Goal: Information Seeking & Learning: Learn about a topic

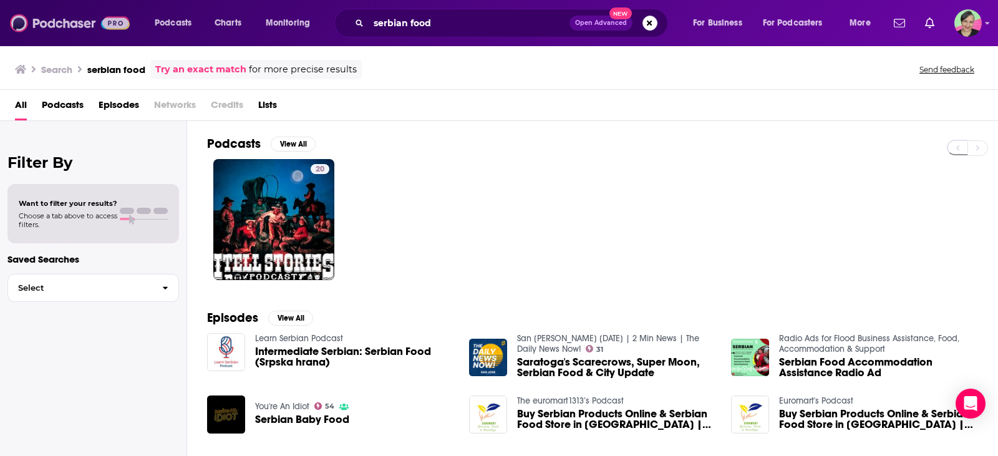
drag, startPoint x: 83, startPoint y: 26, endPoint x: 135, endPoint y: 1, distance: 57.5
click at [82, 26] on img at bounding box center [70, 23] width 120 height 24
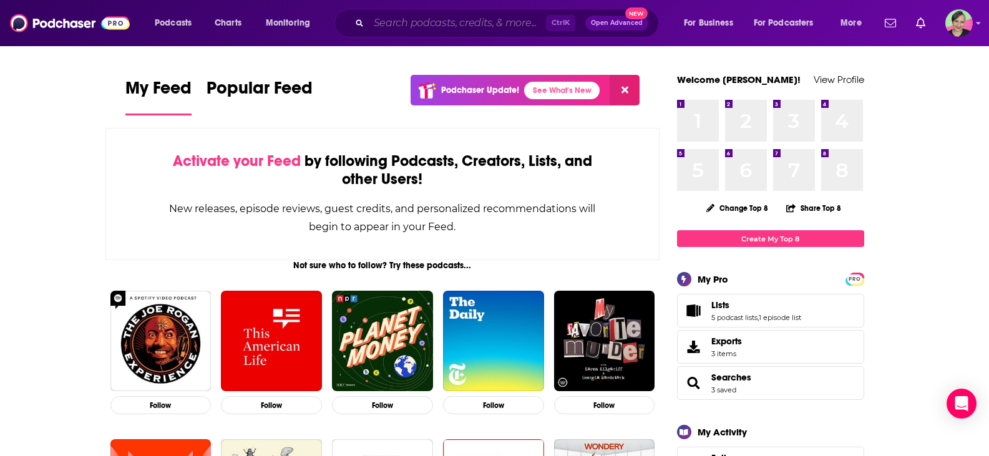
click at [389, 21] on input "Search podcasts, credits, & more..." at bounding box center [457, 23] width 177 height 20
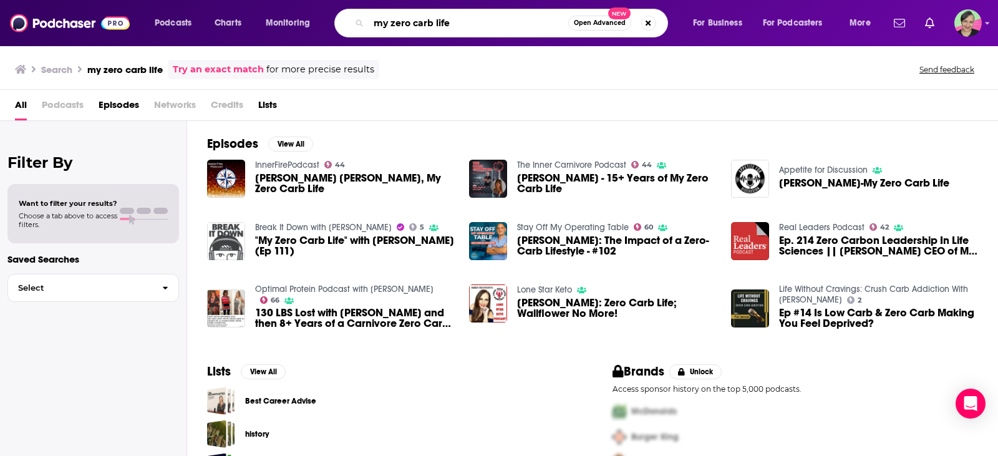
drag, startPoint x: 479, startPoint y: 21, endPoint x: 325, endPoint y: 16, distance: 154.2
click at [325, 16] on div "Podcasts Charts Monitoring my zero carb life Open Advanced New For Business For…" at bounding box center [514, 23] width 737 height 29
type input "zero carb life"
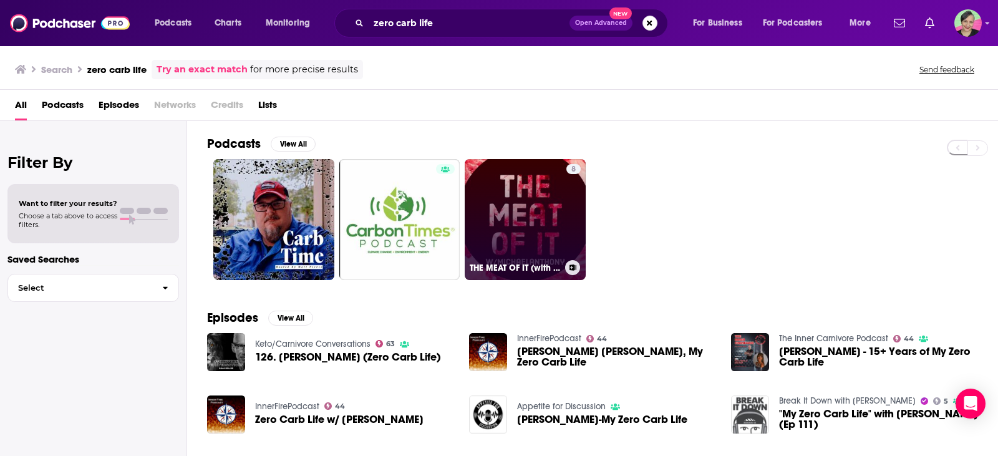
click at [521, 231] on link "8 THE MEAT OF IT (with Michaelanthony)" at bounding box center [525, 219] width 121 height 121
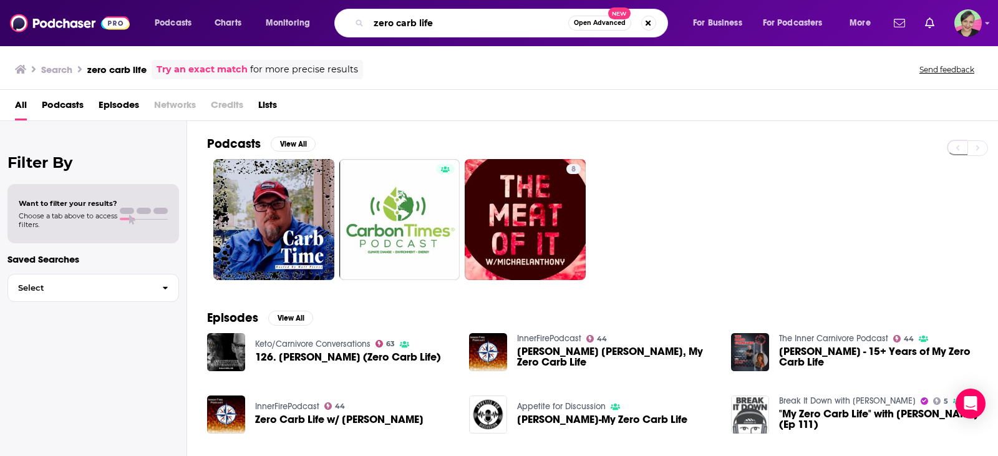
drag, startPoint x: 379, startPoint y: 16, endPoint x: 326, endPoint y: 21, distance: 52.6
click at [326, 19] on div "Podcasts Charts Monitoring zero carb life Open Advanced New For Business For Po…" at bounding box center [514, 23] width 737 height 29
type input "no carbs"
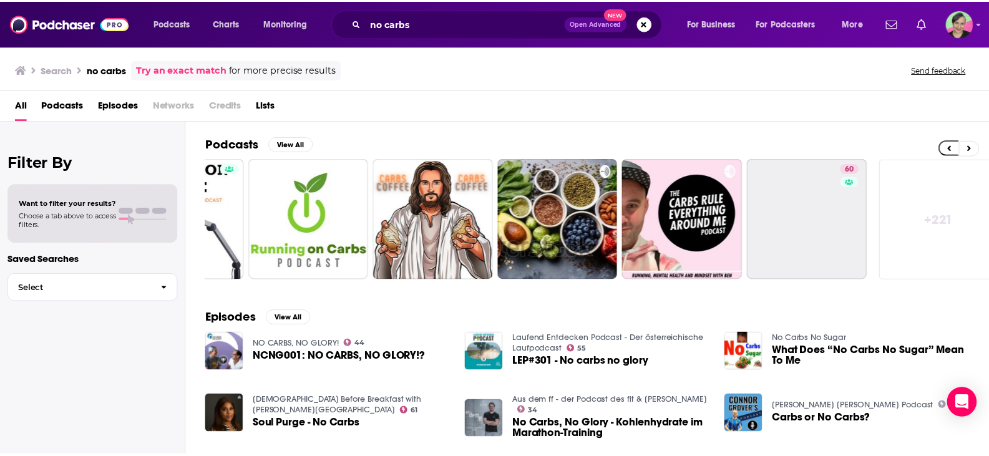
scroll to position [0, 355]
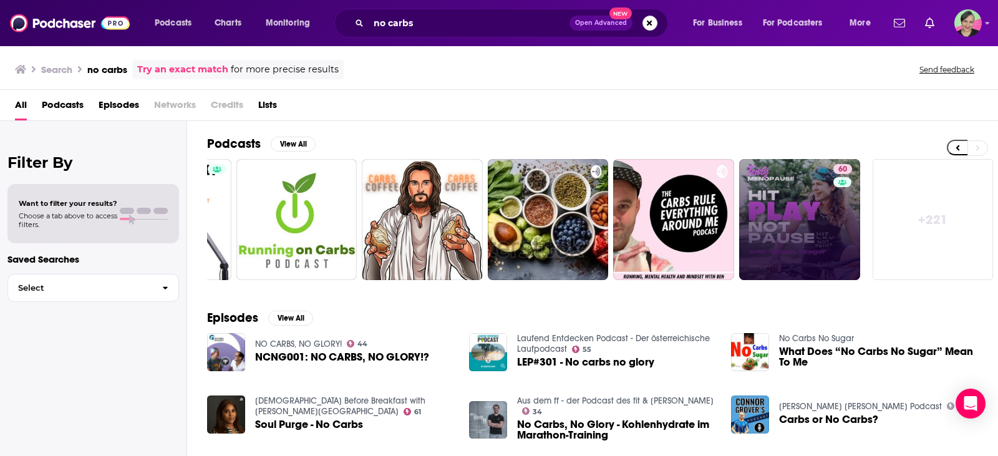
click at [806, 205] on link "60" at bounding box center [800, 219] width 121 height 121
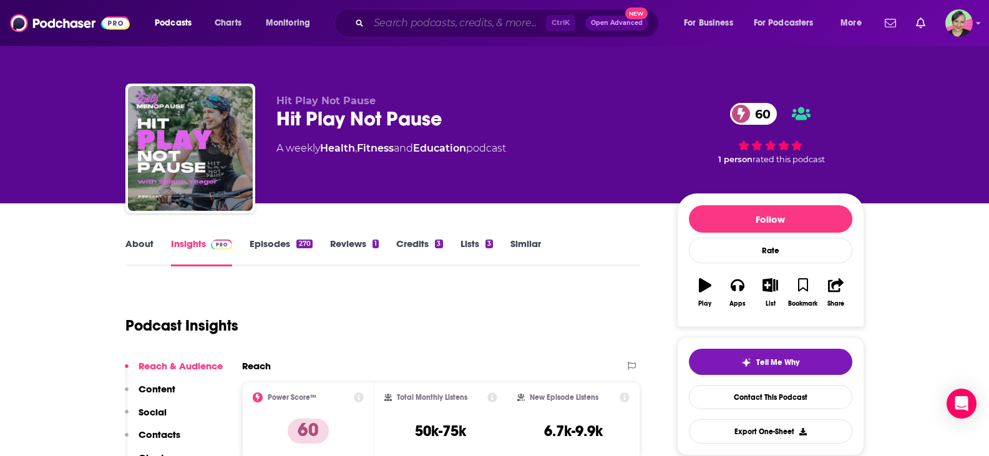
click at [409, 26] on input "Search podcasts, credits, & more..." at bounding box center [457, 23] width 177 height 20
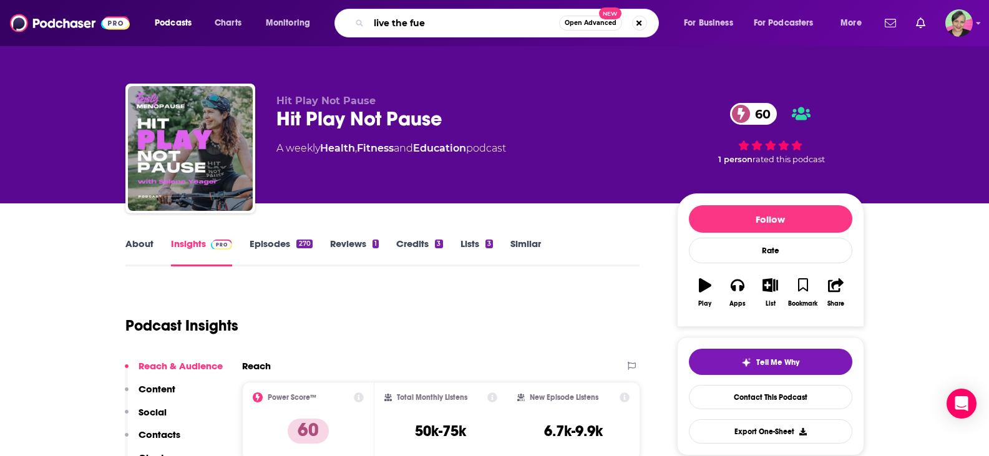
type input "live the fuel"
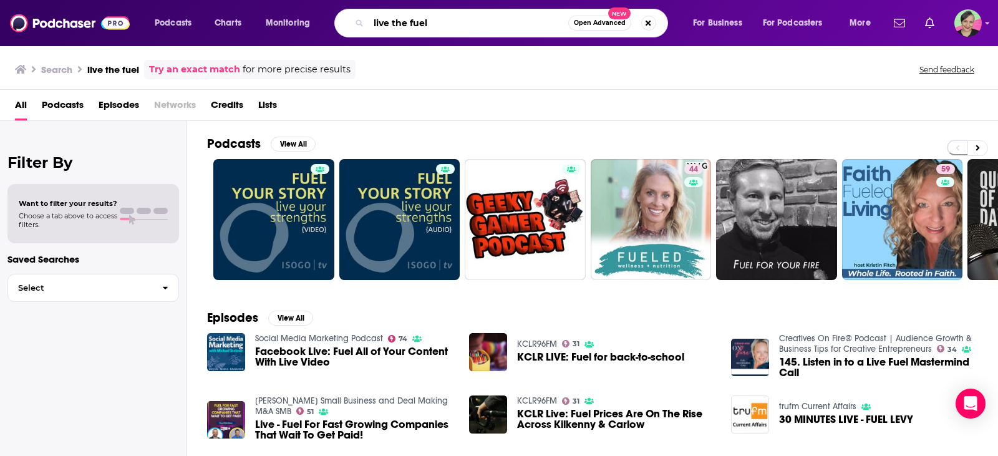
click at [391, 25] on input "live the fuel" at bounding box center [469, 23] width 200 height 20
click at [408, 22] on input "livethe fuel" at bounding box center [469, 23] width 200 height 20
type input "livethefuel"
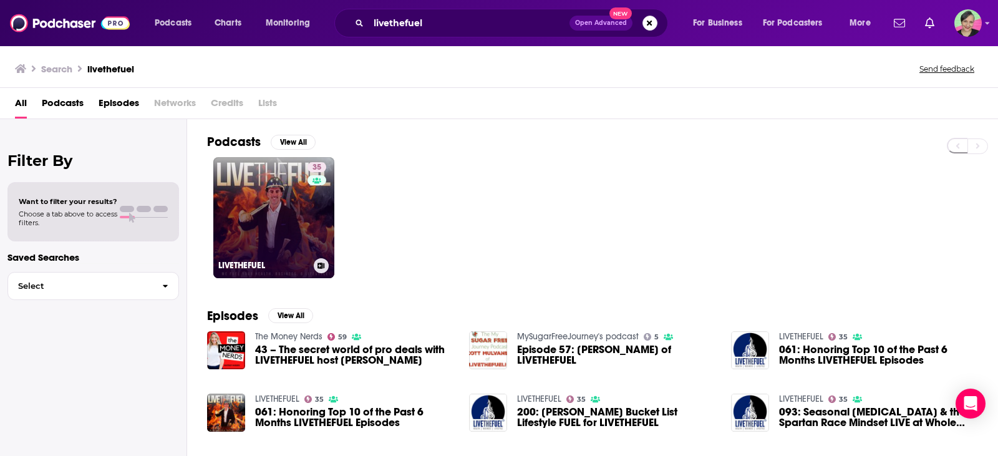
click at [253, 182] on link "35 LIVETHEFUEL" at bounding box center [273, 217] width 121 height 121
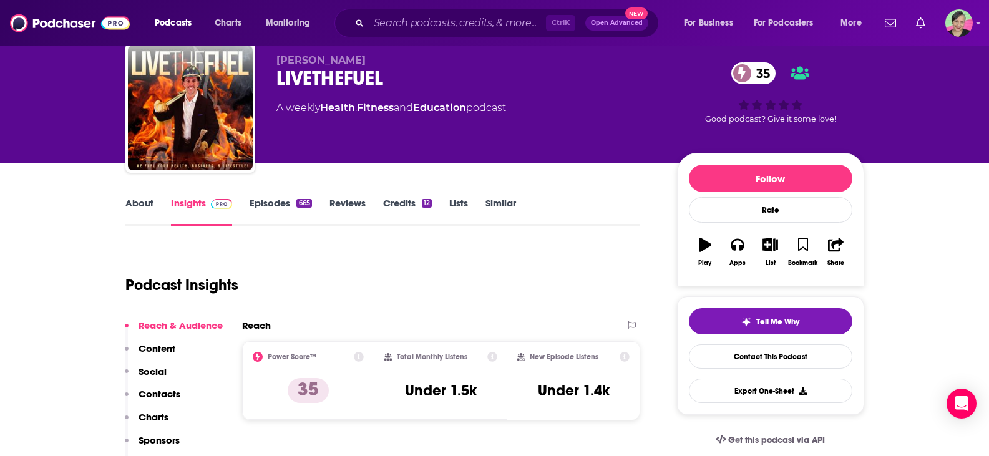
scroll to position [62, 0]
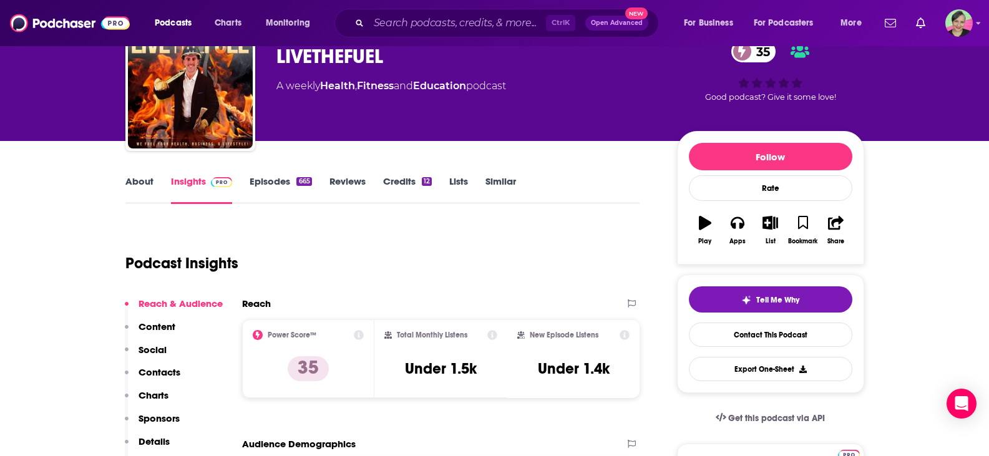
click at [136, 180] on link "About" at bounding box center [139, 189] width 28 height 29
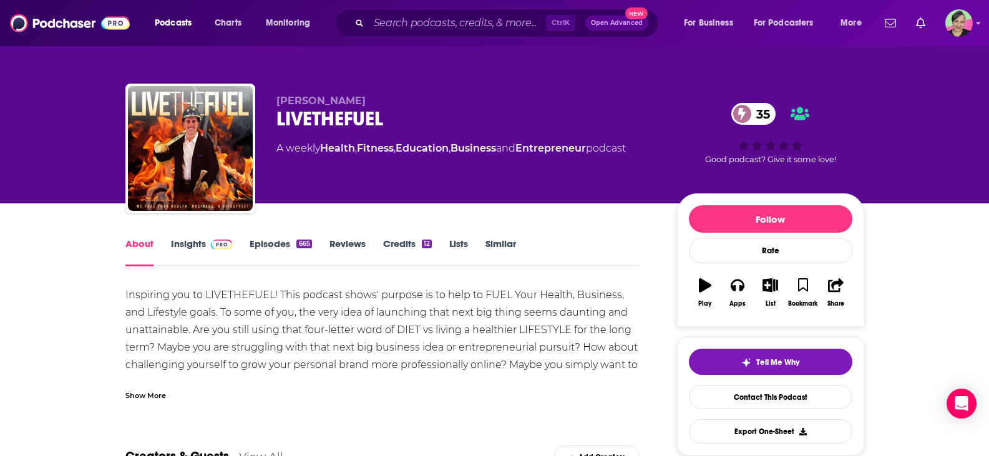
click at [261, 243] on link "Episodes 665" at bounding box center [281, 252] width 62 height 29
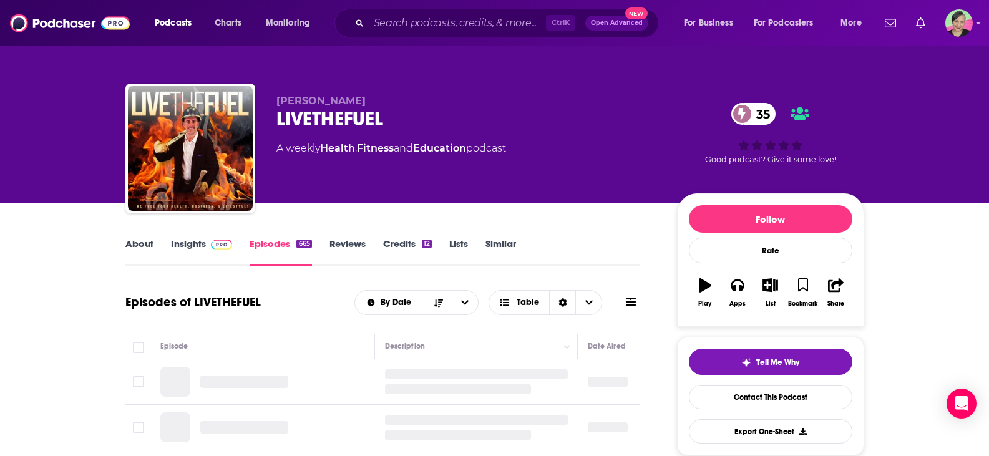
scroll to position [125, 0]
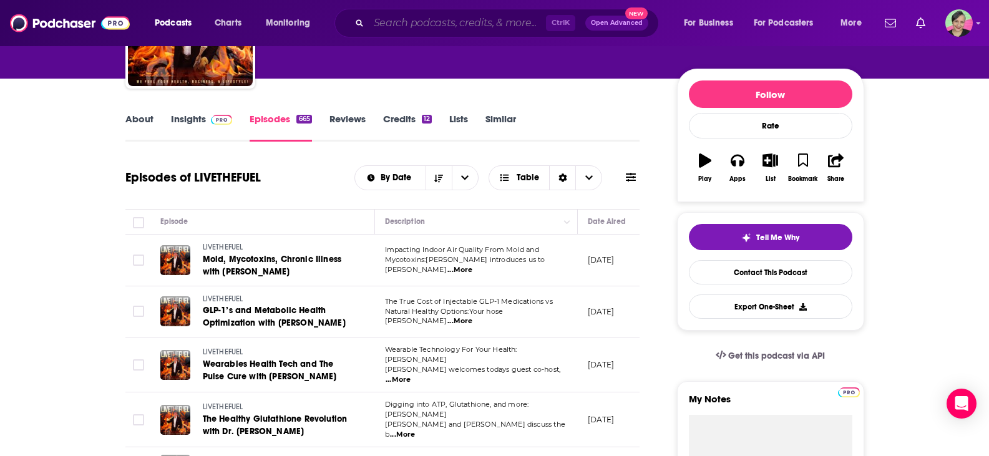
click at [443, 24] on input "Search podcasts, credits, & more..." at bounding box center [457, 23] width 177 height 20
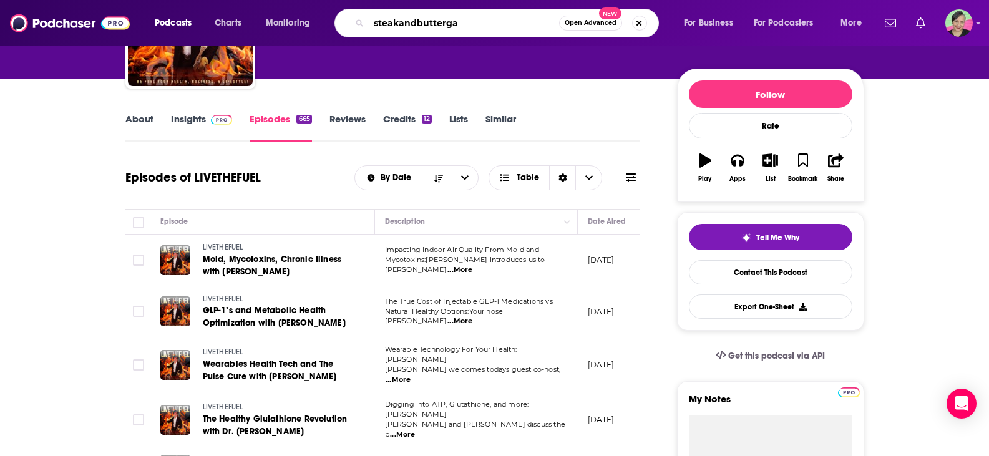
type input "steakandbuttergal"
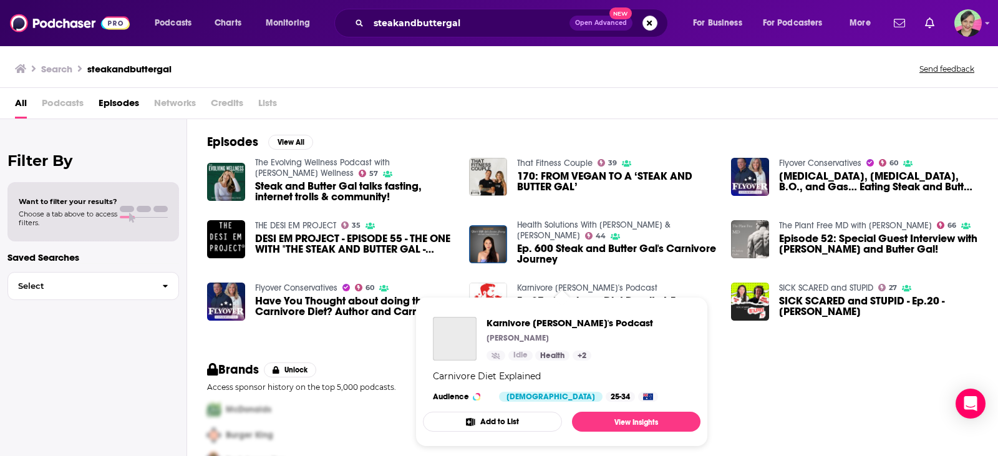
click at [588, 290] on span "Karnivore Kurt's Podcast Kurt Yazici Idle Health + 2 Carnivore Diet Explained A…" at bounding box center [562, 372] width 293 height 165
click at [578, 289] on link "Karnivore Kurt's Podcast" at bounding box center [587, 288] width 140 height 11
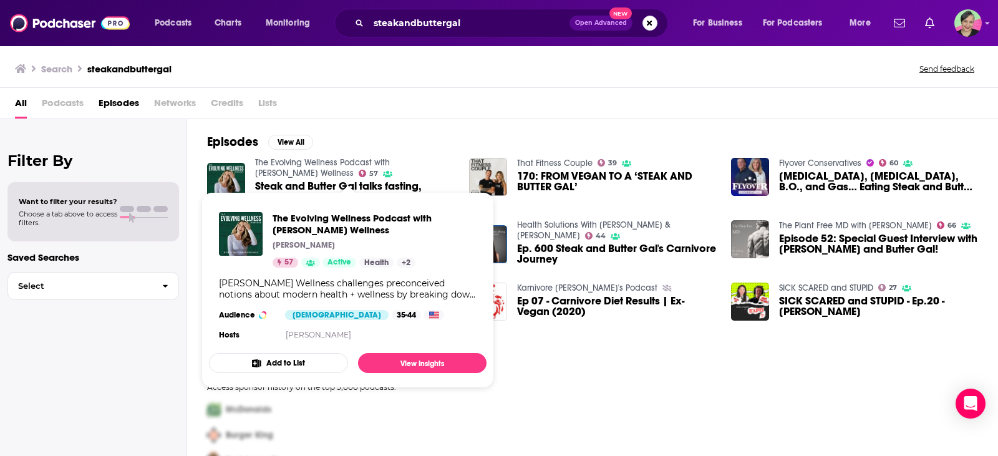
click at [588, 394] on div "Brands Unlock Access sponsor history on the top 5,000 podcasts. McDonalds Burge…" at bounding box center [592, 418] width 811 height 142
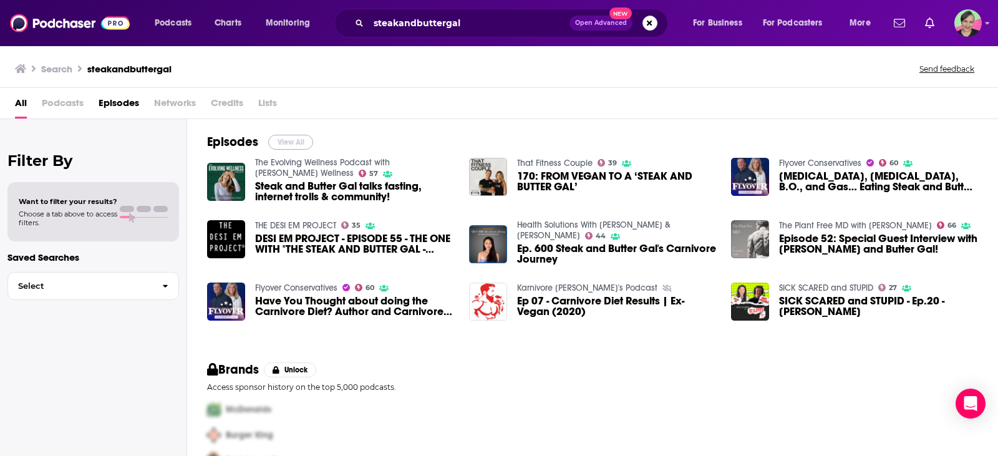
click at [295, 142] on button "View All" at bounding box center [290, 142] width 45 height 15
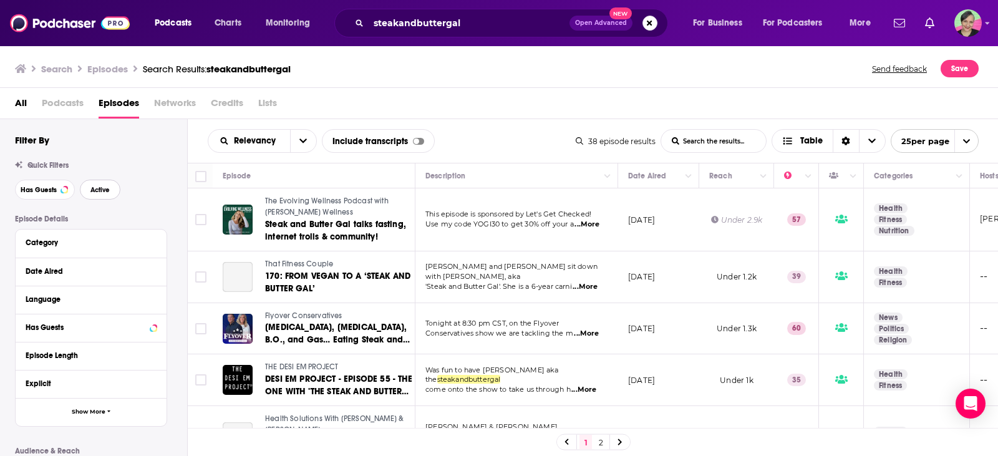
click at [103, 191] on span "Active" at bounding box center [99, 190] width 19 height 7
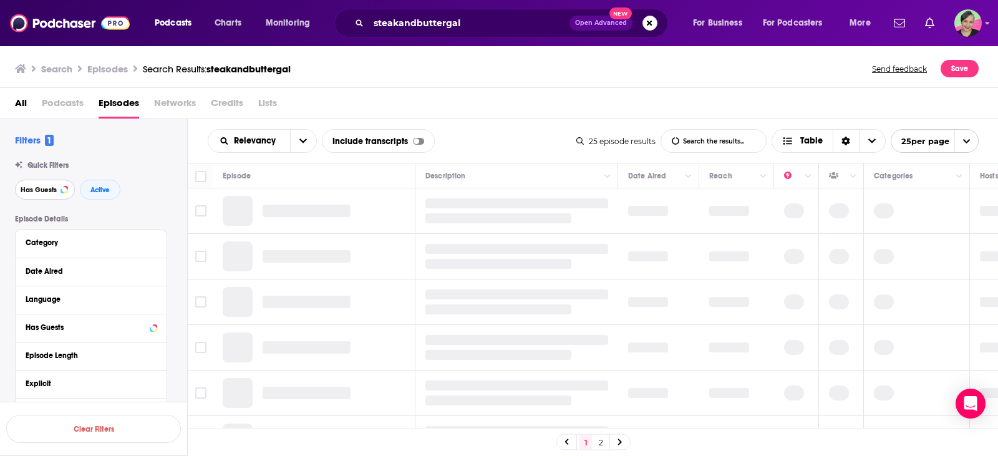
click at [36, 187] on span "Has Guests" at bounding box center [39, 190] width 36 height 7
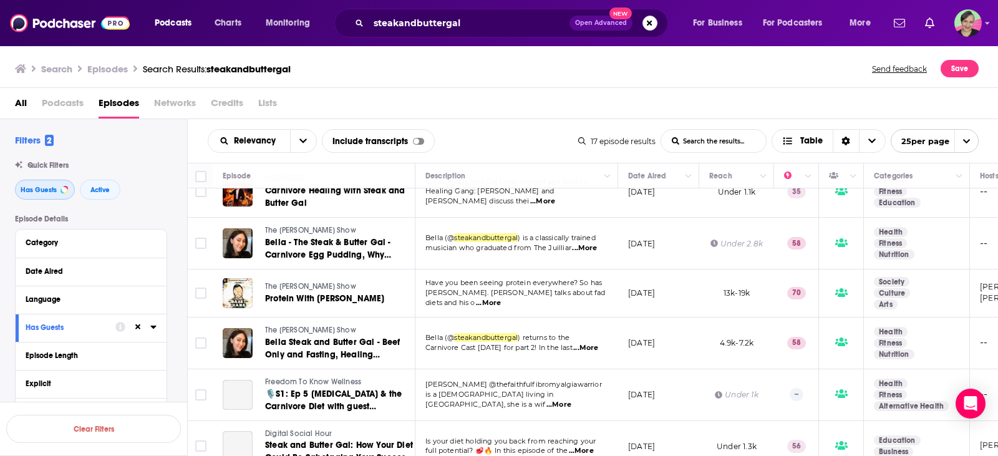
scroll to position [624, 0]
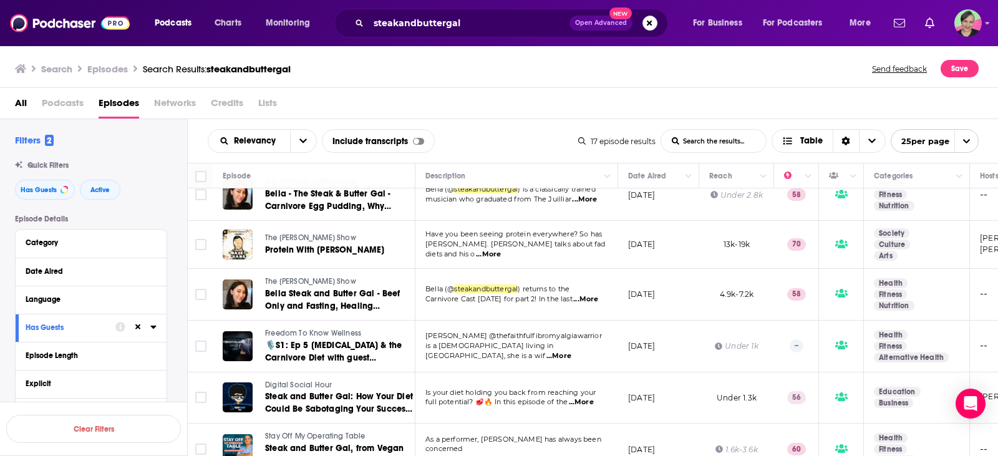
click at [501, 256] on span "...More" at bounding box center [488, 255] width 25 height 10
click at [320, 242] on span "The Dave Chang Show" at bounding box center [310, 237] width 91 height 9
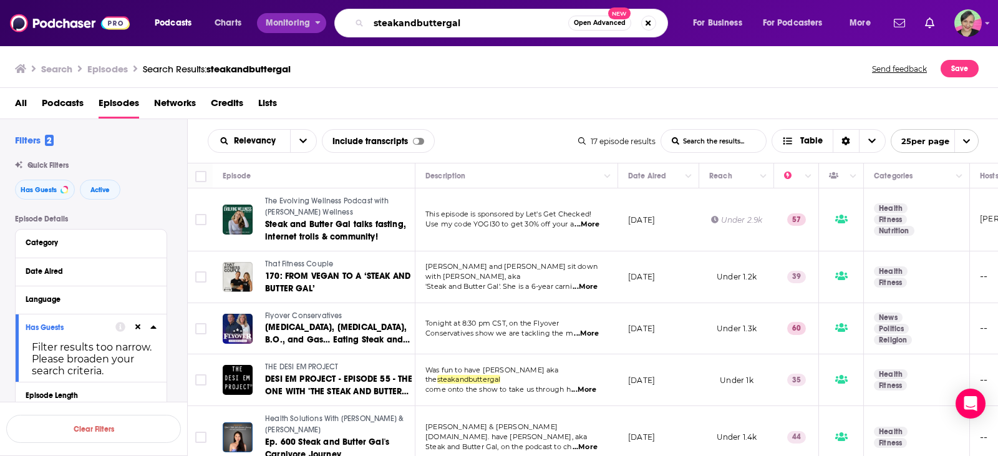
drag, startPoint x: 484, startPoint y: 25, endPoint x: 315, endPoint y: 14, distance: 170.1
click at [315, 14] on div "Podcasts Charts Monitoring steakandbuttergal Open Advanced New For Business For…" at bounding box center [514, 23] width 737 height 29
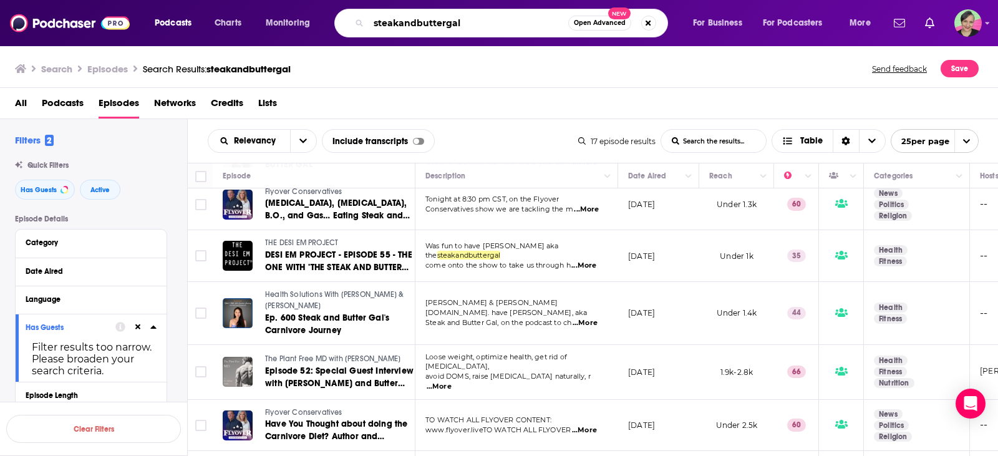
scroll to position [125, 0]
type input "plant-free"
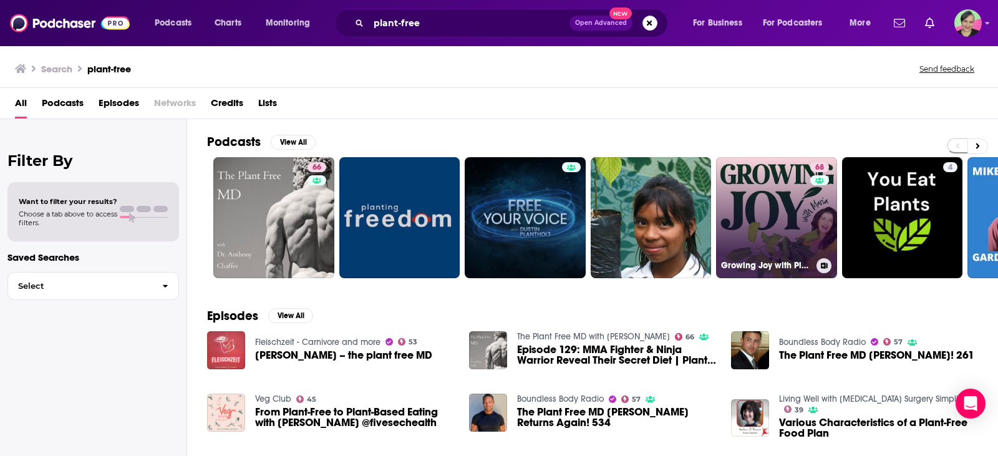
click at [793, 197] on link "68 Growing Joy with Plants - Wellness Rooted in Nature, Houseplants, Gardening …" at bounding box center [776, 217] width 121 height 121
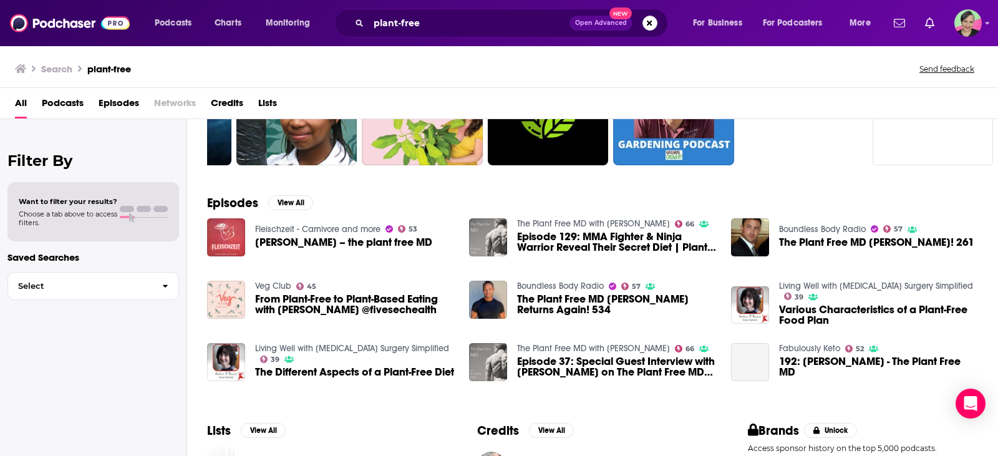
scroll to position [125, 0]
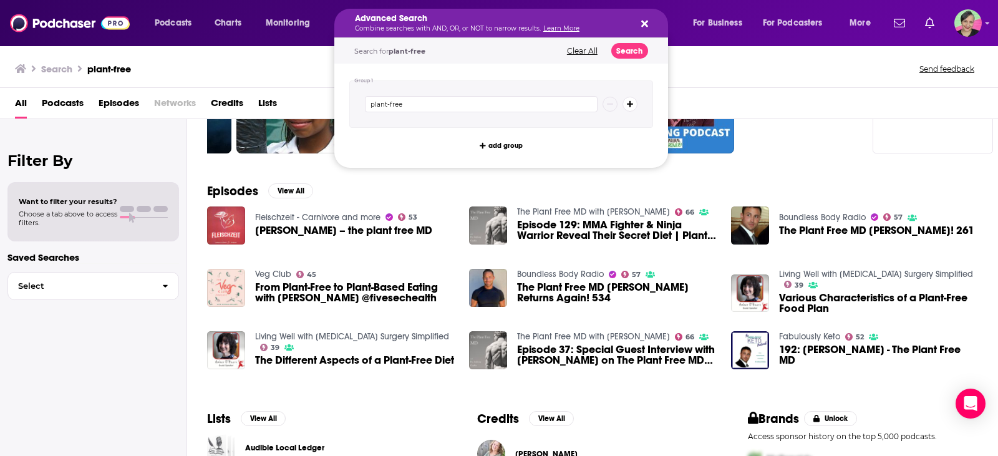
drag, startPoint x: 434, startPoint y: 24, endPoint x: 323, endPoint y: 11, distance: 111.8
drag, startPoint x: 255, startPoint y: 54, endPoint x: 340, endPoint y: 37, distance: 87.0
click at [256, 54] on div "Search plant-free Send feedback" at bounding box center [499, 66] width 998 height 43
click at [346, 102] on div "Group 1 plant-free add group" at bounding box center [501, 116] width 334 height 104
type input "anthony chaffee"
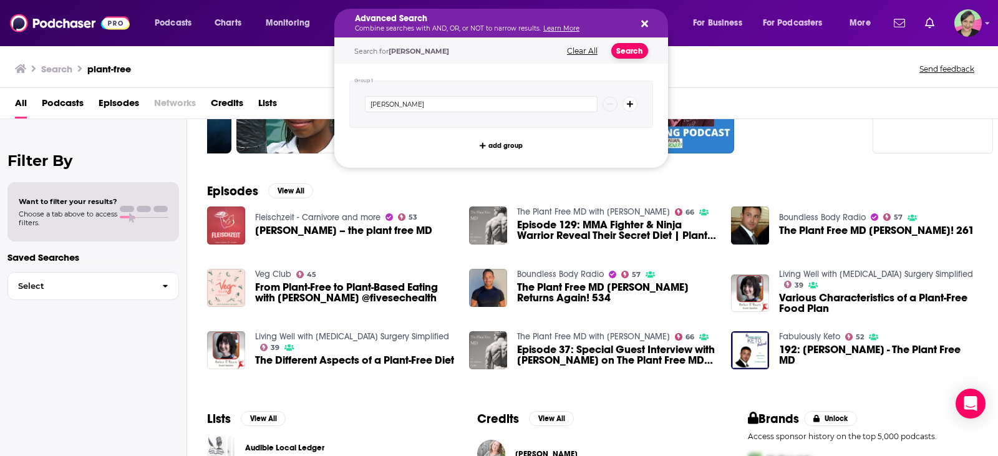
click at [630, 54] on button "Search" at bounding box center [630, 51] width 37 height 16
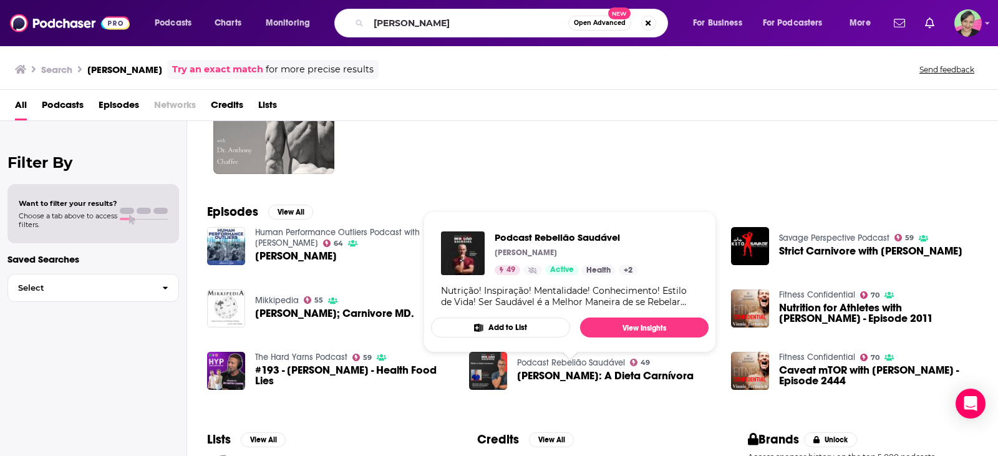
scroll to position [89, 0]
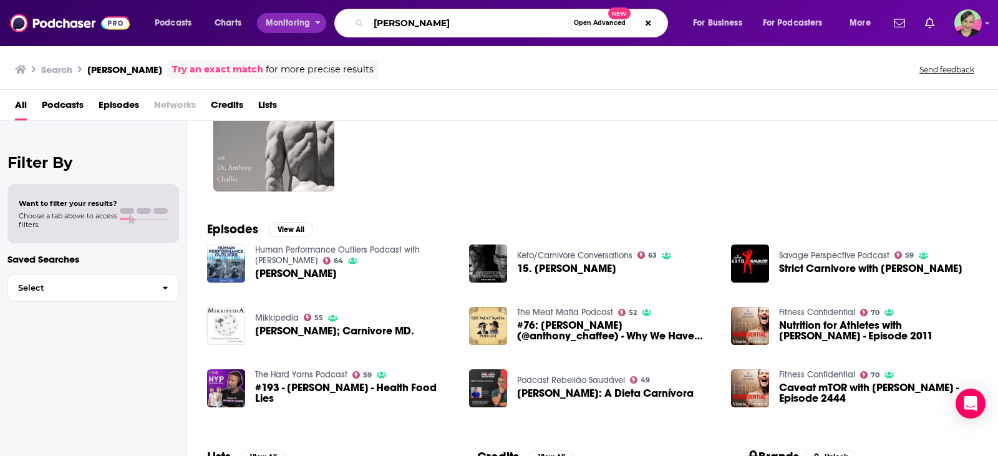
drag, startPoint x: 483, startPoint y: 24, endPoint x: 322, endPoint y: 23, distance: 161.0
click at [322, 23] on div "Podcasts Charts Monitoring anthony chaffee Open Advanced New For Business For P…" at bounding box center [514, 23] width 737 height 29
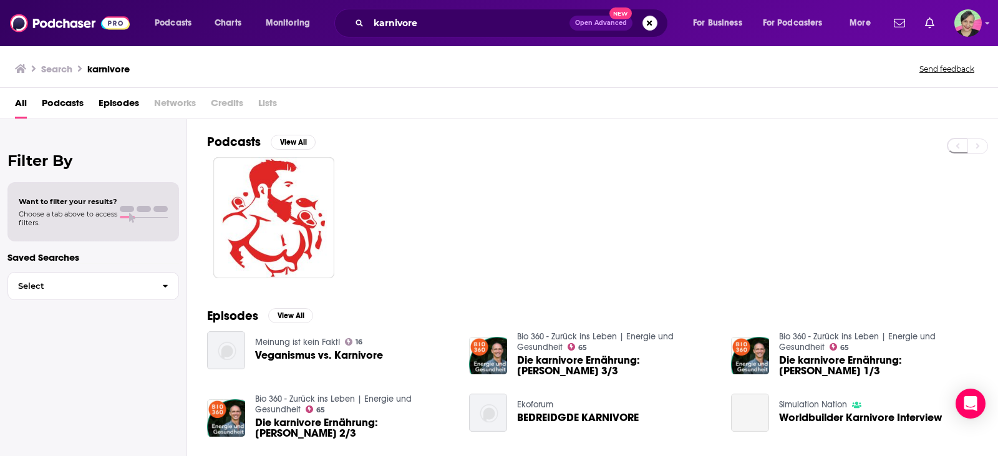
scroll to position [62, 0]
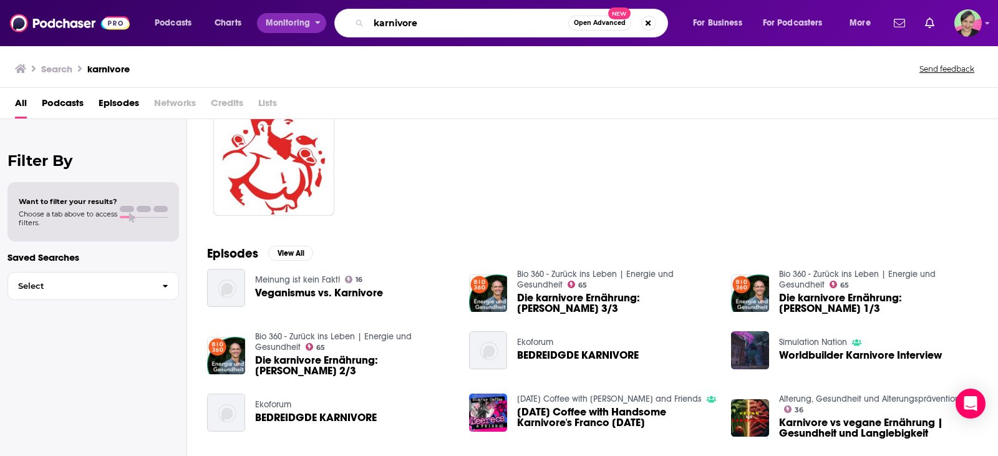
drag, startPoint x: 432, startPoint y: 24, endPoint x: 307, endPoint y: 26, distance: 124.8
click at [307, 26] on div "Podcasts Charts Monitoring karnivore Open Advanced New For Business For Podcast…" at bounding box center [514, 23] width 737 height 29
type input "meat lover"
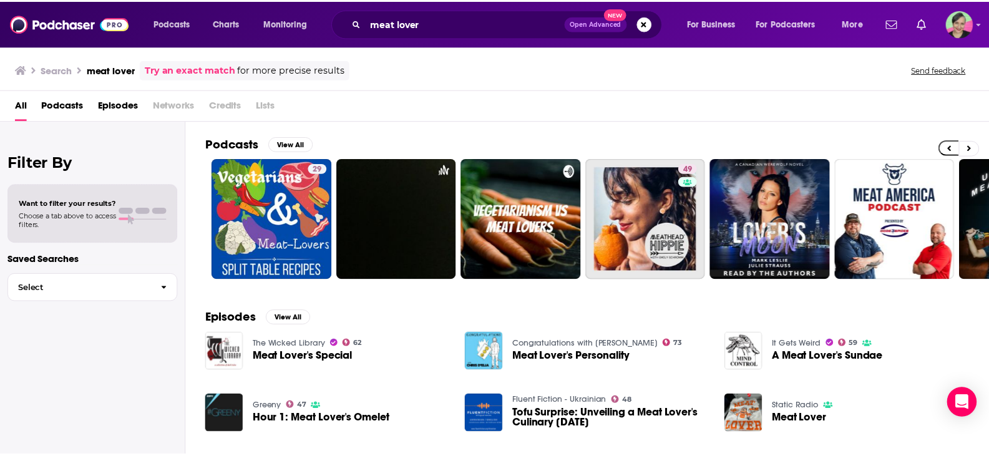
scroll to position [0, 185]
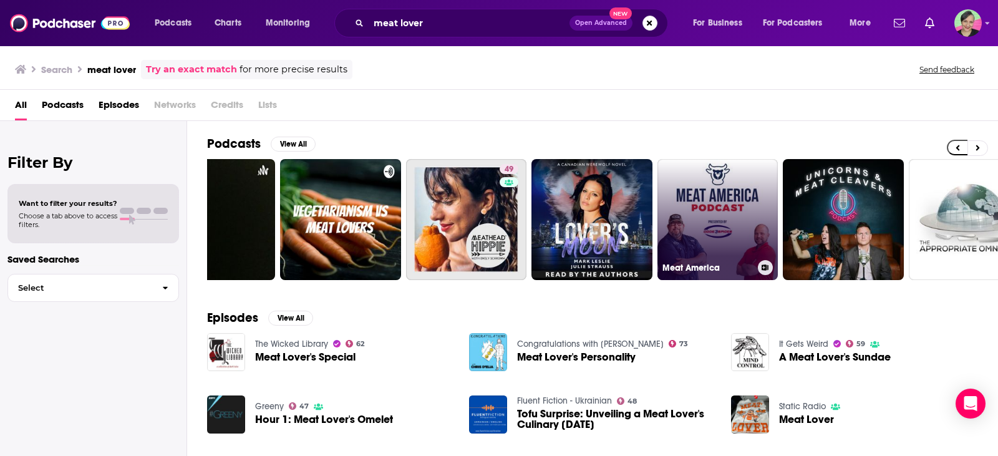
click at [749, 192] on link "Meat America" at bounding box center [718, 219] width 121 height 121
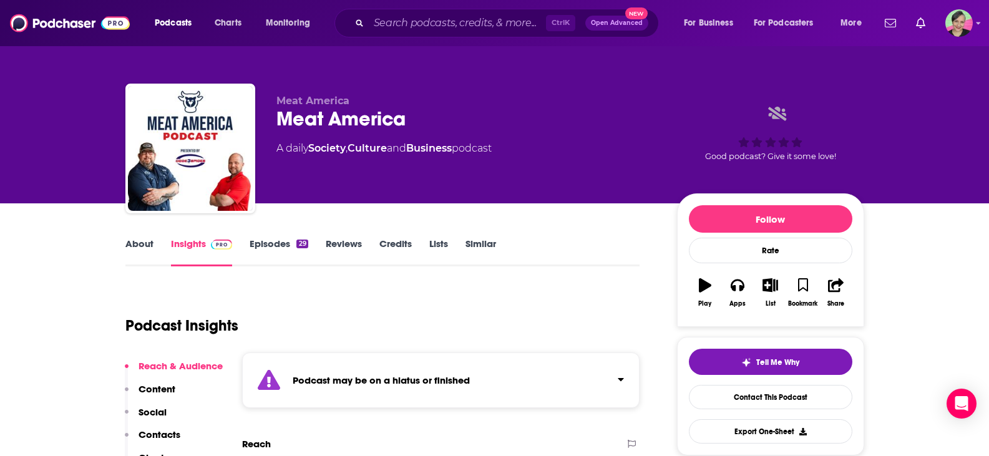
click at [480, 242] on link "Similar" at bounding box center [481, 252] width 31 height 29
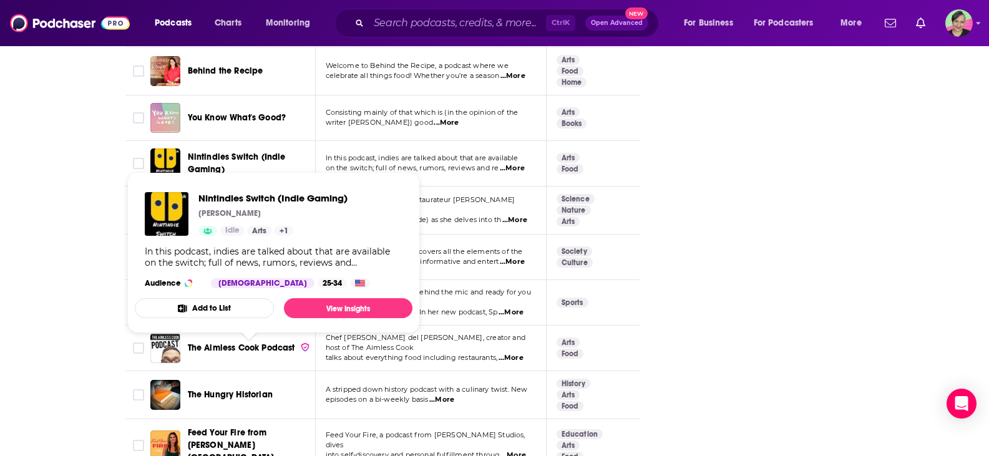
scroll to position [1747, 0]
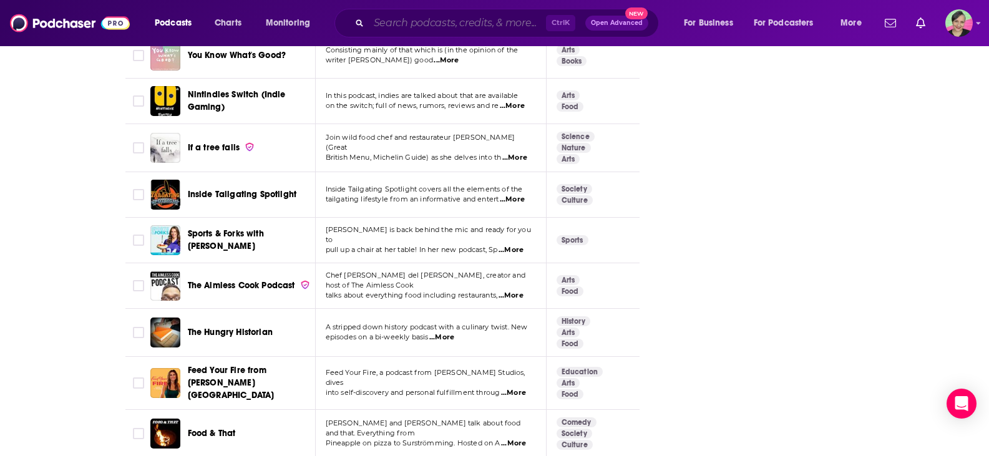
drag, startPoint x: 449, startPoint y: 25, endPoint x: 445, endPoint y: 17, distance: 8.7
click at [448, 22] on input "Search podcasts, credits, & more..." at bounding box center [457, 23] width 177 height 20
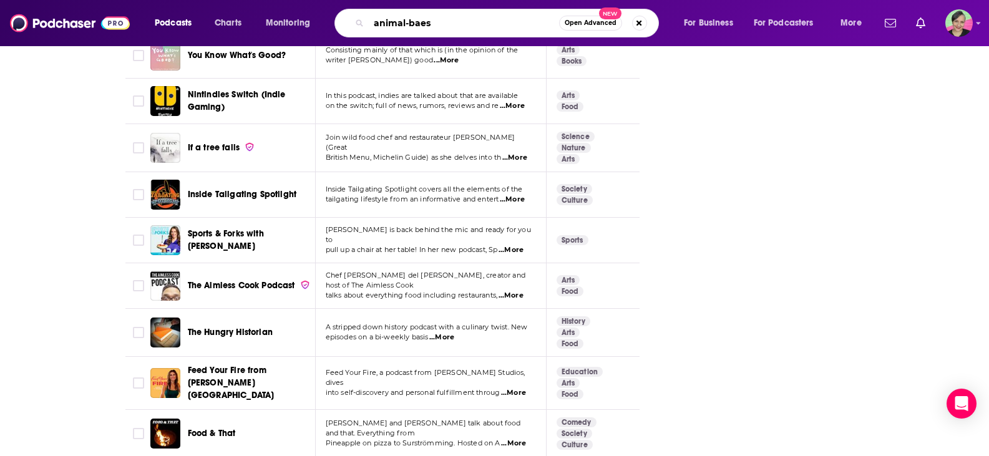
type input "animal-baesd"
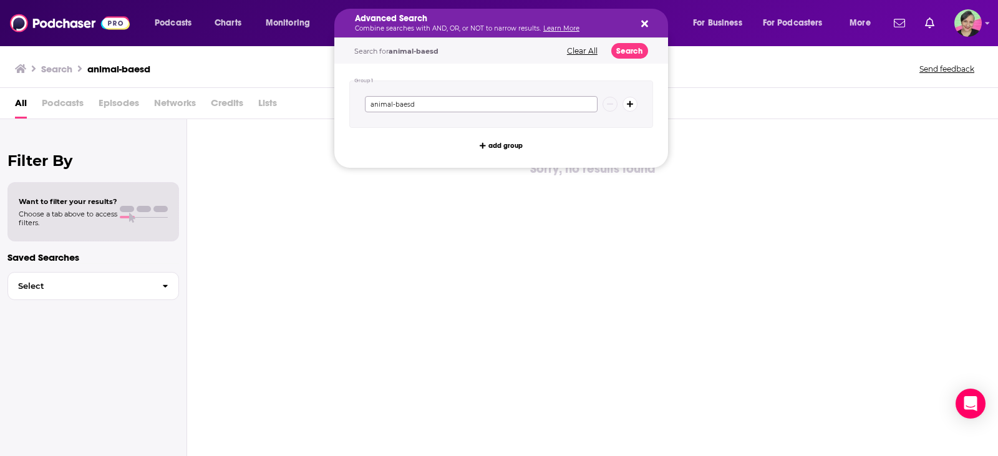
click at [442, 107] on input "animal-baesd" at bounding box center [481, 104] width 233 height 16
type input "animal-based"
click at [632, 54] on button "Search" at bounding box center [630, 51] width 37 height 16
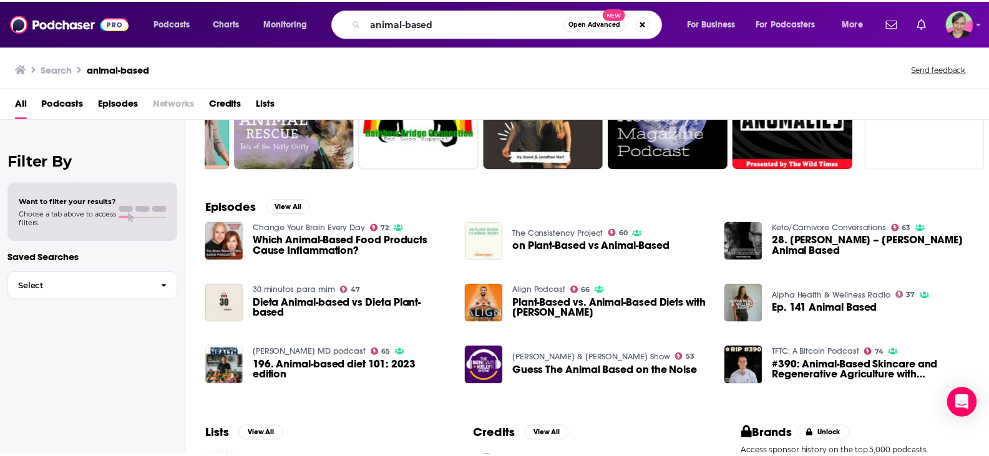
scroll to position [125, 0]
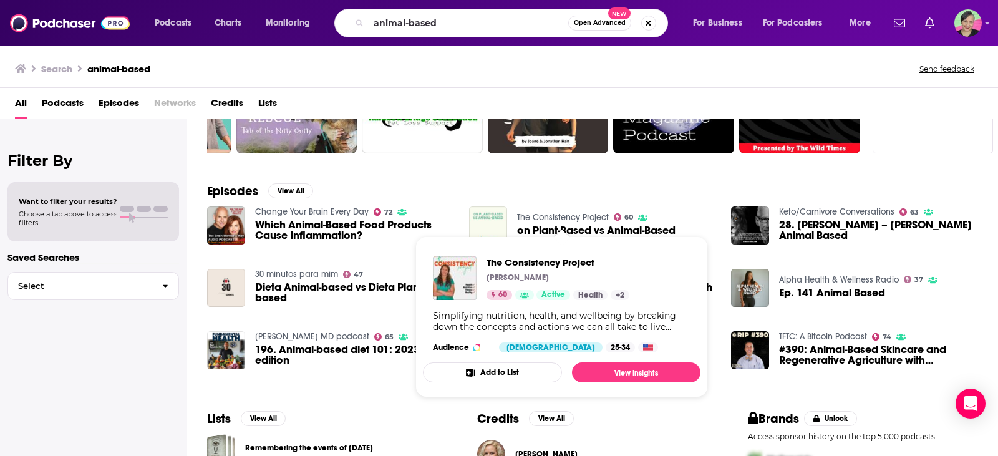
click at [562, 220] on link "The Consistency Project" at bounding box center [563, 217] width 92 height 11
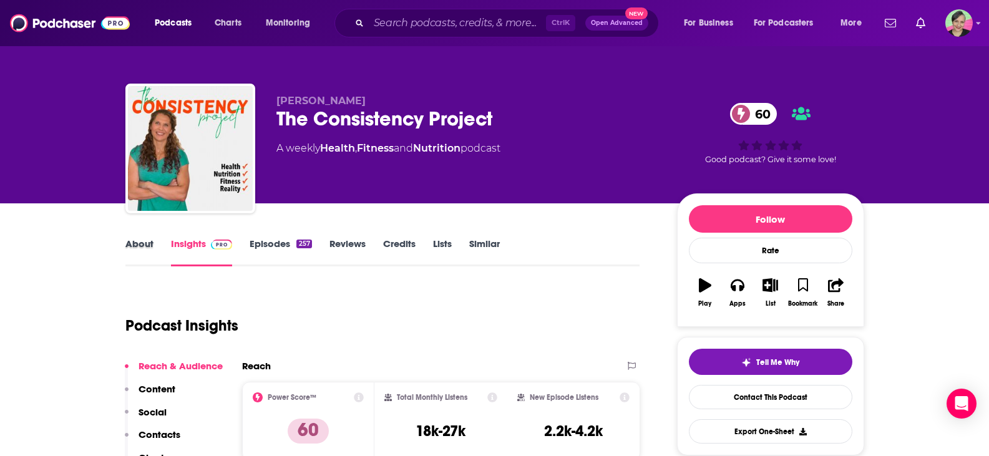
click at [157, 242] on div "About" at bounding box center [148, 252] width 46 height 29
click at [148, 247] on link "About" at bounding box center [139, 252] width 28 height 29
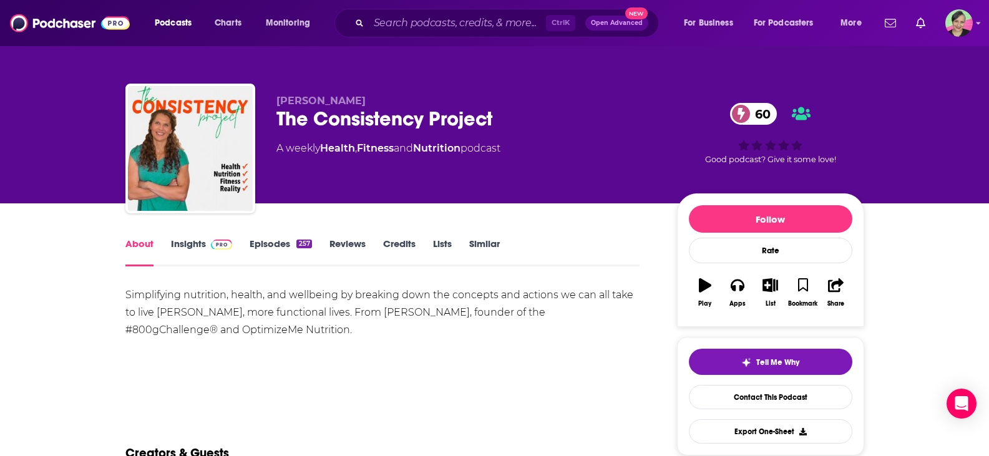
click at [197, 240] on link "Insights" at bounding box center [202, 252] width 62 height 29
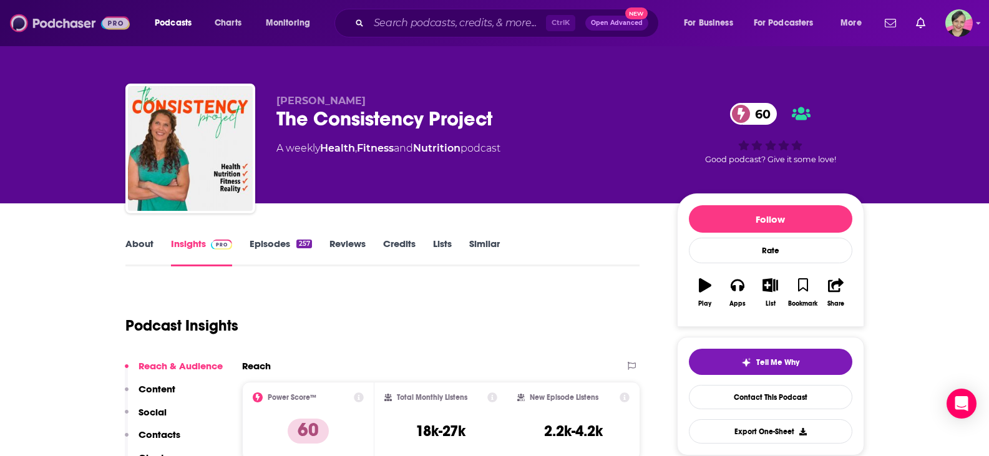
click at [79, 29] on img at bounding box center [70, 23] width 120 height 24
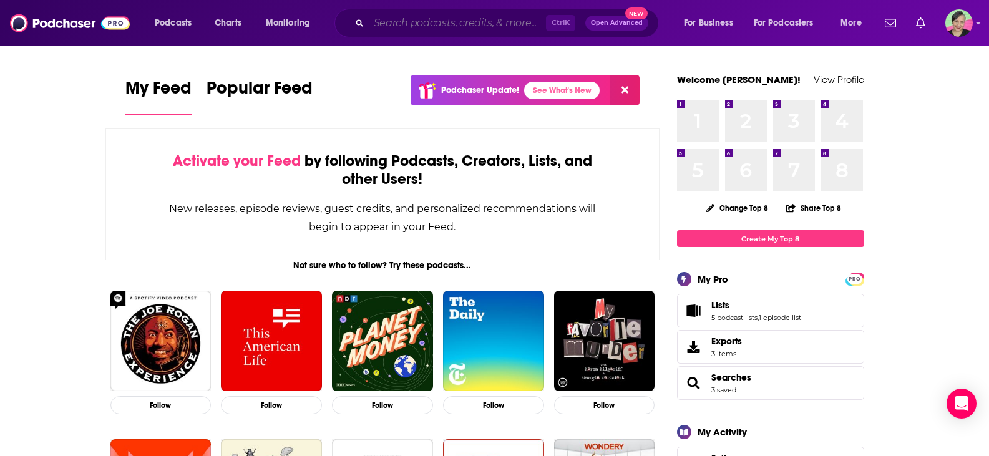
click at [444, 21] on input "Search podcasts, credits, & more..." at bounding box center [457, 23] width 177 height 20
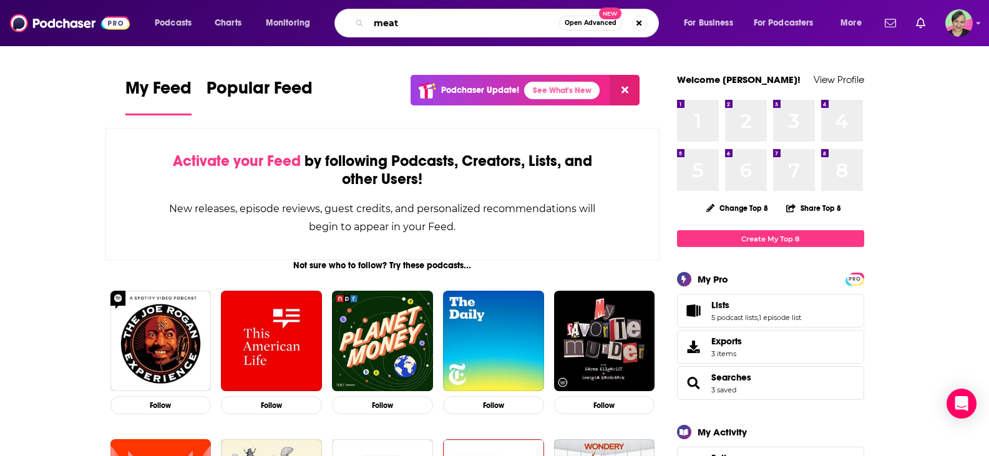
type input "meat"
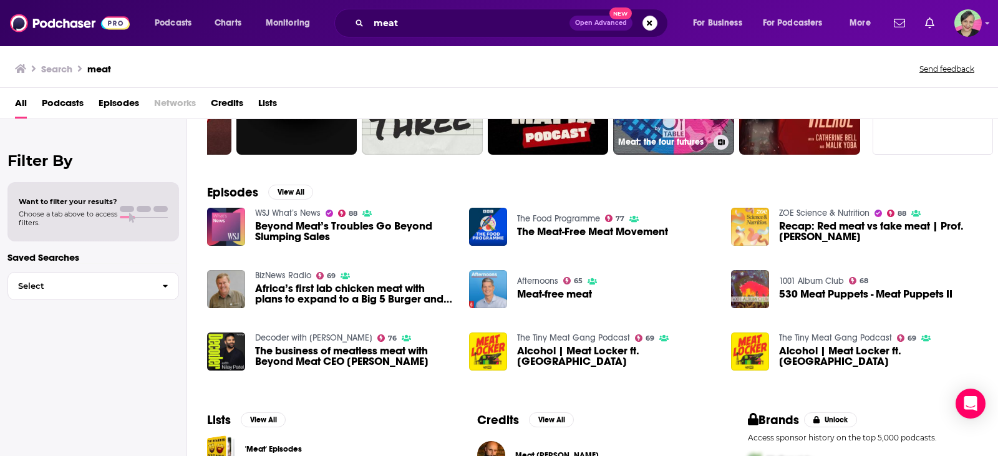
scroll to position [125, 0]
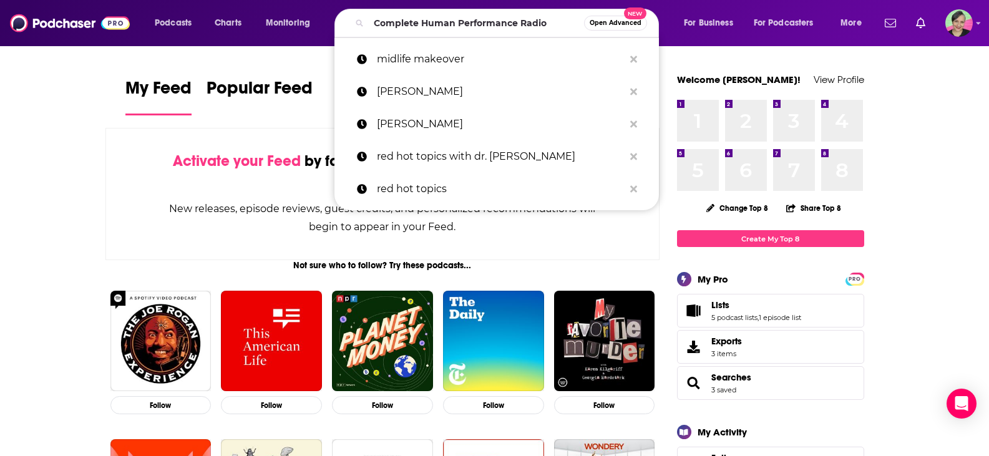
type input "Complete Human Performance Radio"
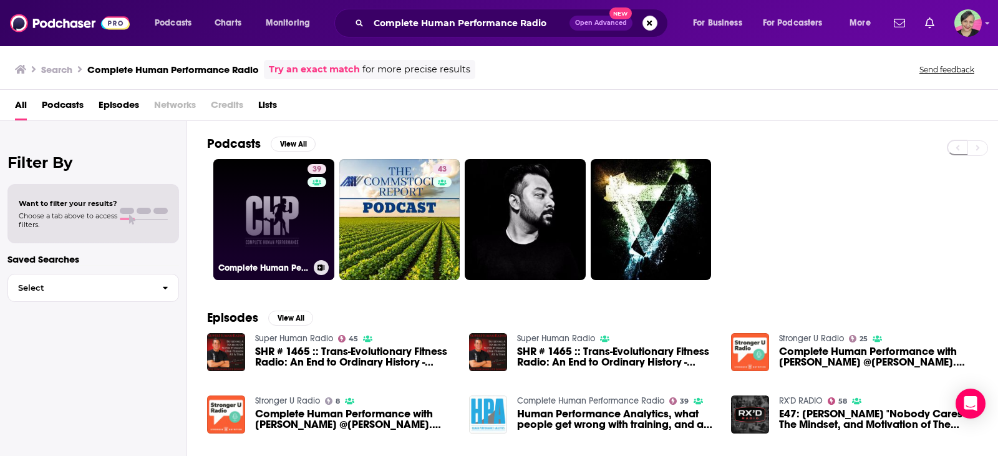
click at [258, 190] on link "39 Complete Human Performance Radio" at bounding box center [273, 219] width 121 height 121
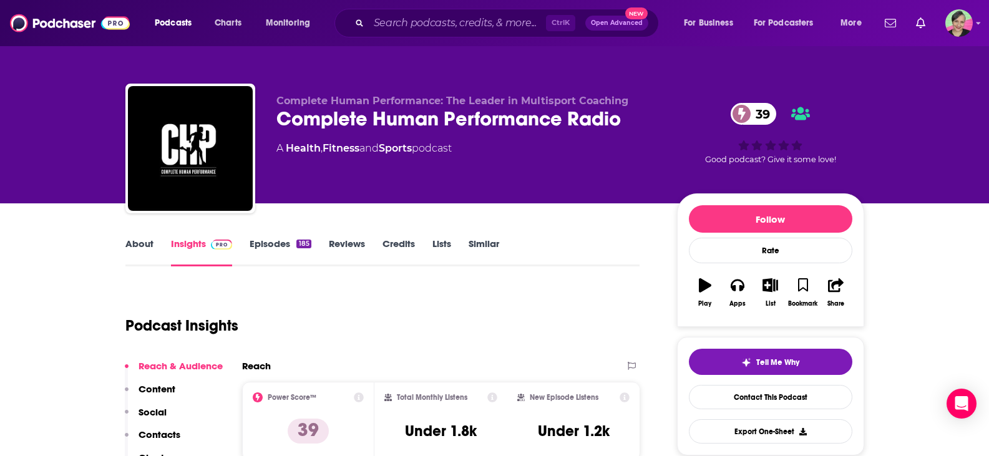
click at [271, 243] on link "Episodes 185" at bounding box center [280, 252] width 61 height 29
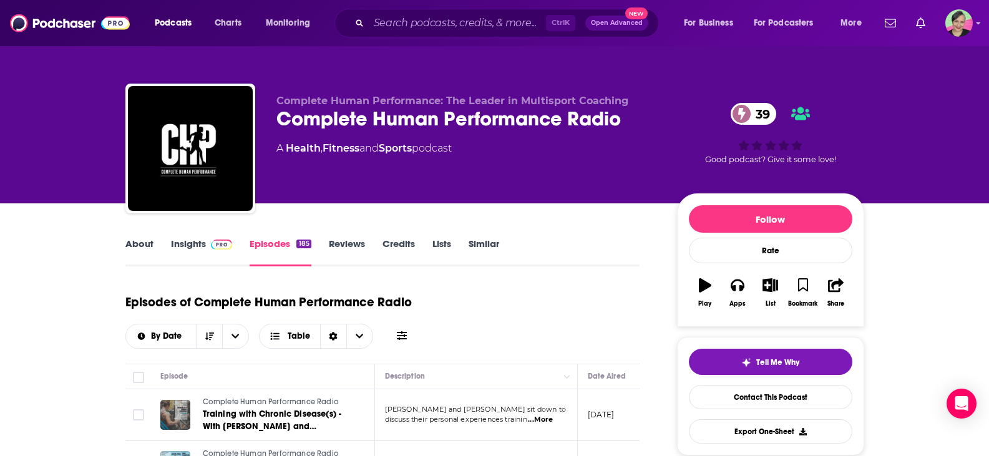
drag, startPoint x: 404, startPoint y: 336, endPoint x: 553, endPoint y: 333, distance: 148.6
click at [403, 336] on icon at bounding box center [402, 335] width 10 height 9
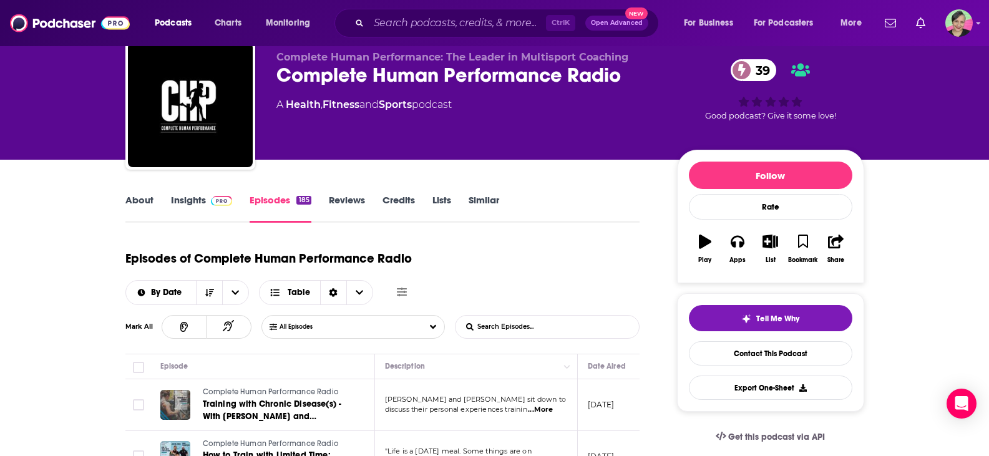
scroll to position [62, 0]
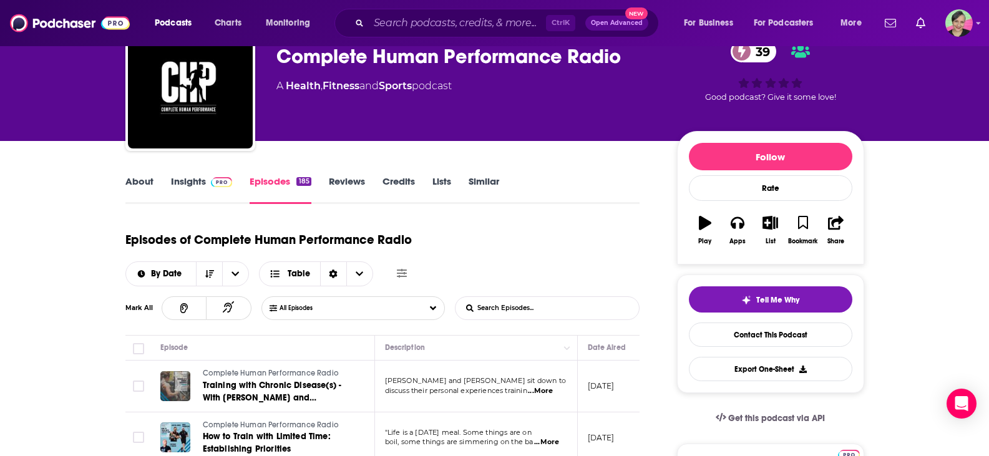
click at [535, 309] on input "List Search Input" at bounding box center [521, 308] width 130 height 22
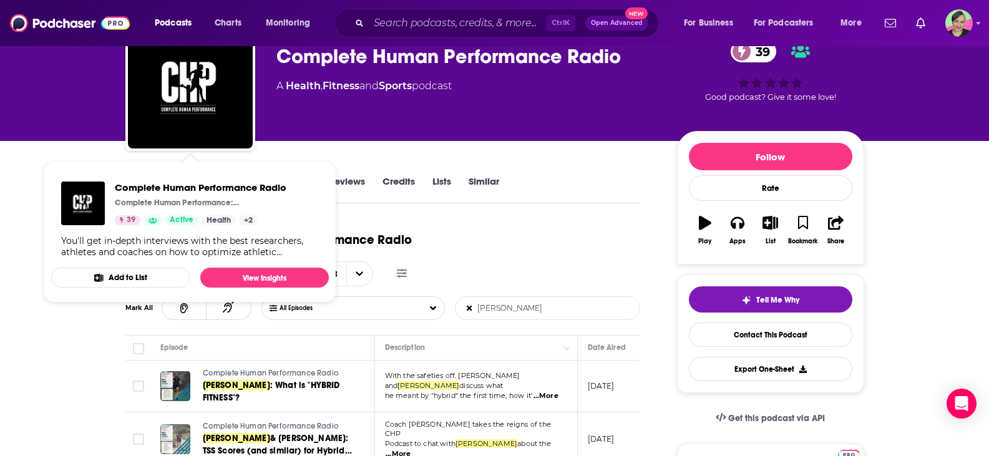
type input "[PERSON_NAME]"
click at [186, 187] on span "Complete Human Performance Radio" at bounding box center [201, 188] width 172 height 12
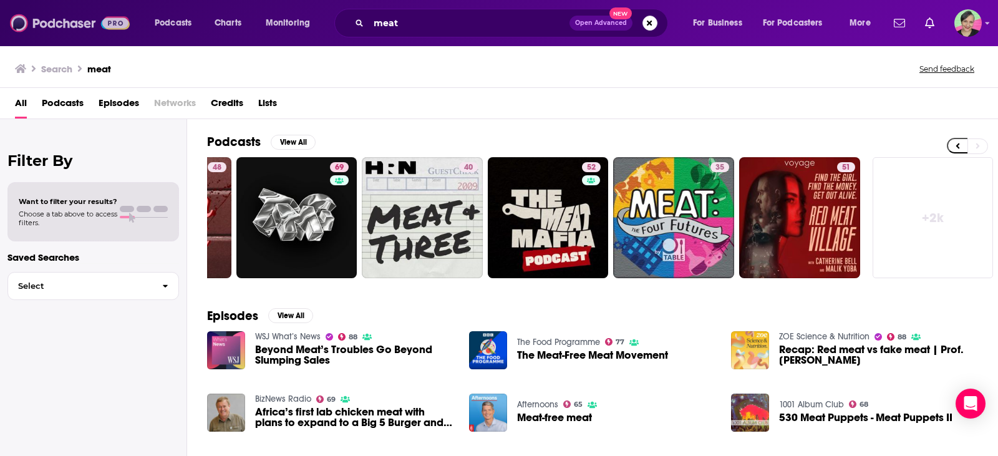
click at [66, 20] on img at bounding box center [70, 23] width 120 height 24
